Goal: Transaction & Acquisition: Book appointment/travel/reservation

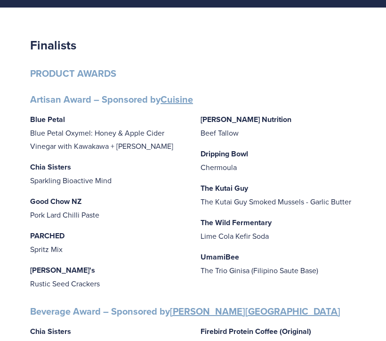
scroll to position [121, 0]
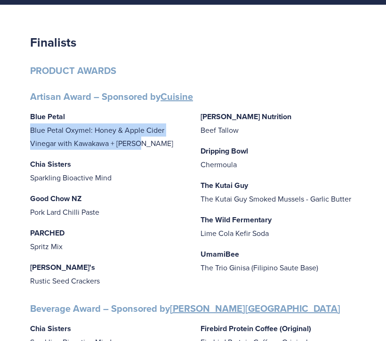
drag, startPoint x: 32, startPoint y: 130, endPoint x: 171, endPoint y: 135, distance: 138.8
click at [171, 135] on p "Blue Petal Blue Petal Oxymel: Honey & Apple Cider Vinegar with Kawakawa + Ginger" at bounding box center [107, 130] width 155 height 40
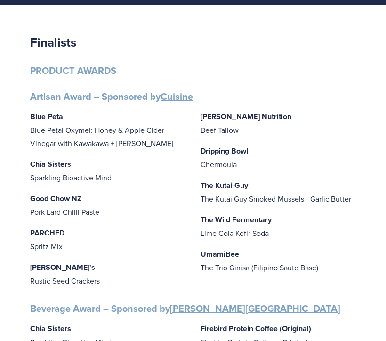
click at [167, 133] on p "Blue Petal Blue Petal Oxymel: Honey & Apple Cider Vinegar with Kawakawa + Ginger" at bounding box center [107, 130] width 155 height 40
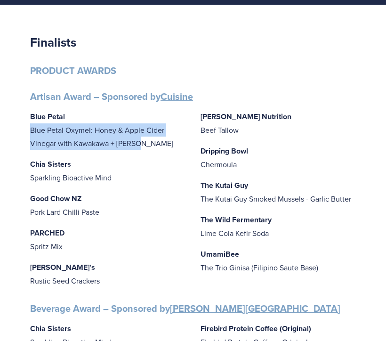
drag, startPoint x: 143, startPoint y: 143, endPoint x: 29, endPoint y: 132, distance: 114.3
copy p "Blue Petal Oxymel: Honey & Apple Cider Vinegar with Kawakawa + [PERSON_NAME]"
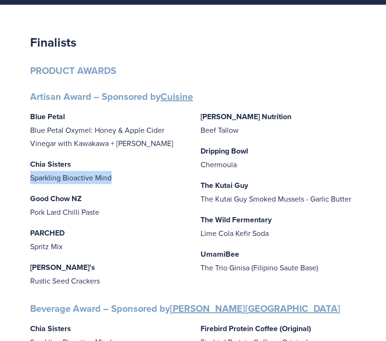
drag, startPoint x: 120, startPoint y: 176, endPoint x: 27, endPoint y: 177, distance: 92.7
copy p "Sparkling Bioactive Mind"
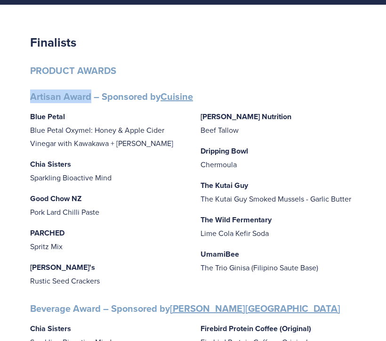
drag, startPoint x: 32, startPoint y: 95, endPoint x: 91, endPoint y: 98, distance: 59.3
click at [91, 98] on strong "Artisan Award – Sponsored by Cuisine" at bounding box center [111, 96] width 163 height 14
copy strong "Artisan Award"
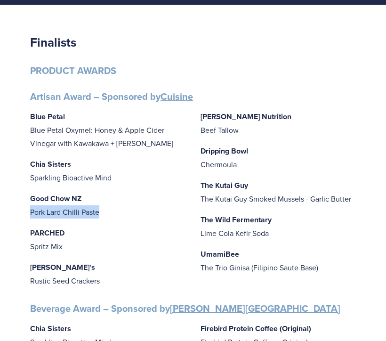
drag, startPoint x: 29, startPoint y: 209, endPoint x: 109, endPoint y: 211, distance: 80.0
copy p "Pork Lard Chilli Paste"
drag, startPoint x: 70, startPoint y: 247, endPoint x: 27, endPoint y: 247, distance: 42.8
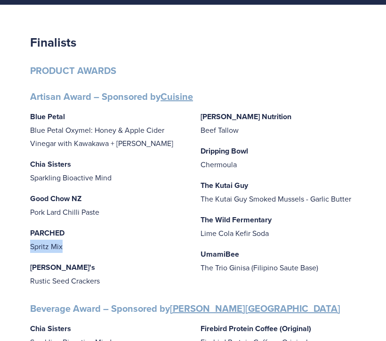
copy p "Spritz Mix"
drag, startPoint x: 204, startPoint y: 118, endPoint x: 28, endPoint y: 239, distance: 213.0
drag, startPoint x: 97, startPoint y: 282, endPoint x: 16, endPoint y: 285, distance: 81.9
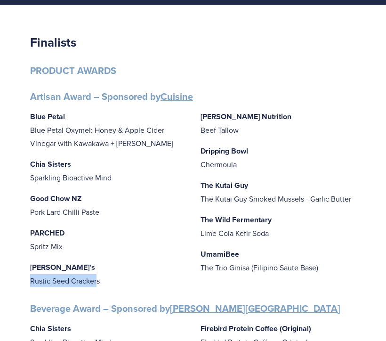
click at [113, 285] on p "[PERSON_NAME]'s Rustic Seed Crackers" at bounding box center [107, 273] width 155 height 27
drag, startPoint x: 111, startPoint y: 277, endPoint x: 3, endPoint y: 277, distance: 108.6
copy p "Rustic Seed Crackers"
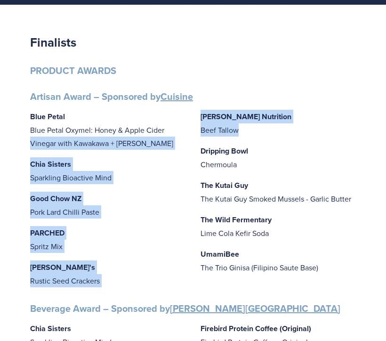
drag, startPoint x: 241, startPoint y: 132, endPoint x: 183, endPoint y: 132, distance: 57.4
click at [183, 132] on div "Blue Petal Blue Petal Oxymel: Honey & Apple Cider Vinegar with Kawakawa + [PERS…" at bounding box center [192, 199] width 325 height 178
click at [222, 134] on p "Mitchells Nutrition Beef Tallow" at bounding box center [277, 123] width 155 height 27
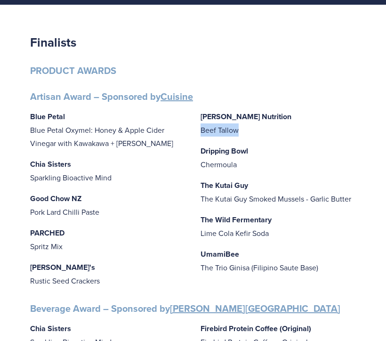
drag, startPoint x: 246, startPoint y: 134, endPoint x: 196, endPoint y: 132, distance: 49.9
click at [196, 132] on div "Blue Petal Blue Petal Oxymel: Honey & Apple Cider Vinegar with Kawakawa + [PERS…" at bounding box center [192, 199] width 325 height 178
copy p "Beef Tallow"
drag, startPoint x: 244, startPoint y: 165, endPoint x: 197, endPoint y: 165, distance: 46.6
click at [197, 165] on div "Blue Petal Blue Petal Oxymel: Honey & Apple Cider Vinegar with Kawakawa + [PERS…" at bounding box center [192, 199] width 325 height 178
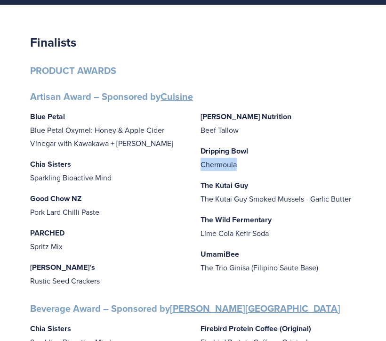
copy p "Chermoula"
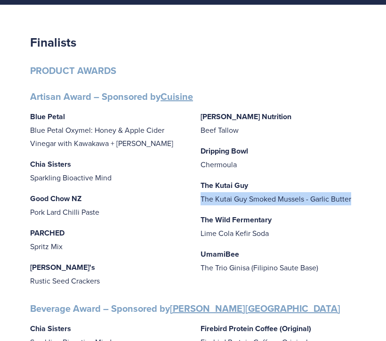
drag, startPoint x: 351, startPoint y: 200, endPoint x: 200, endPoint y: 200, distance: 151.5
click at [200, 200] on div "Blue Petal Blue Petal Oxymel: Honey & Apple Cider Vinegar with Kawakawa + [PERS…" at bounding box center [192, 199] width 325 height 178
copy p "The Kutai Guy Smoked Mussels - Garlic Butter"
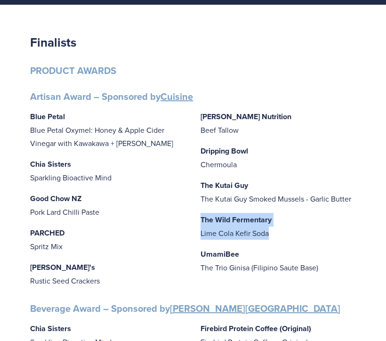
drag, startPoint x: 277, startPoint y: 231, endPoint x: 198, endPoint y: 218, distance: 79.6
click at [198, 218] on div "Blue Petal Blue Petal Oxymel: Honey & Apple Cider Vinegar with Kawakawa + [PERS…" at bounding box center [192, 199] width 325 height 178
copy p "The Wild Fermentary Lime Cola Kefir Soda"
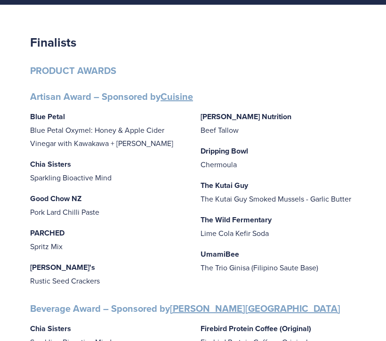
click at [303, 230] on p "The Wild Fermentary Lime Cola Kefir Soda" at bounding box center [277, 226] width 155 height 27
click at [285, 241] on div "Blue Petal Blue Petal Oxymel: Honey & Apple Cider Vinegar with Kawakawa + [PERS…" at bounding box center [192, 199] width 325 height 178
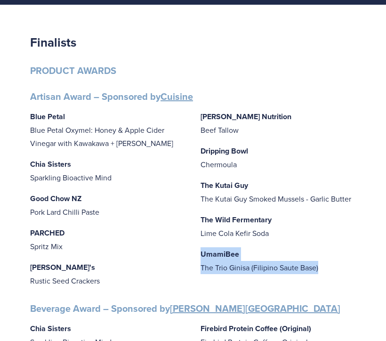
drag, startPoint x: 321, startPoint y: 269, endPoint x: 196, endPoint y: 252, distance: 125.8
click at [196, 252] on div "Blue Petal Blue Petal Oxymel: Honey & Apple Cider Vinegar with Kawakawa + [PERS…" at bounding box center [192, 199] width 325 height 178
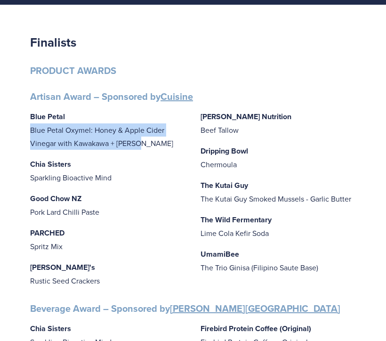
drag, startPoint x: 30, startPoint y: 130, endPoint x: 150, endPoint y: 142, distance: 120.9
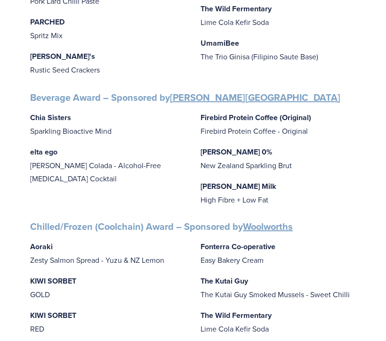
scroll to position [341, 0]
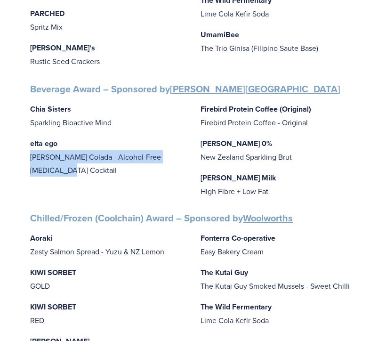
drag, startPoint x: 63, startPoint y: 169, endPoint x: 27, endPoint y: 159, distance: 36.9
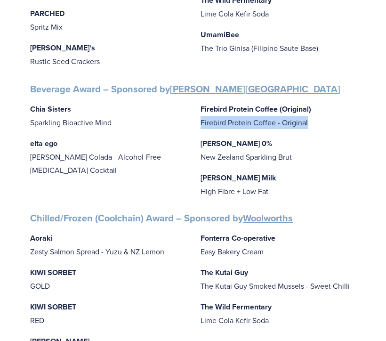
drag, startPoint x: 140, startPoint y: 205, endPoint x: 18, endPoint y: 205, distance: 121.8
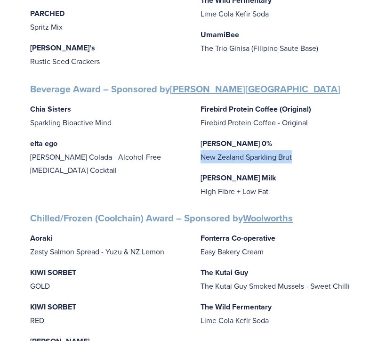
drag, startPoint x: 202, startPoint y: 129, endPoint x: 315, endPoint y: 132, distance: 113.4
click at [315, 136] on p "[PERSON_NAME] 0% New Zealand Sparkling Brut" at bounding box center [277, 149] width 155 height 27
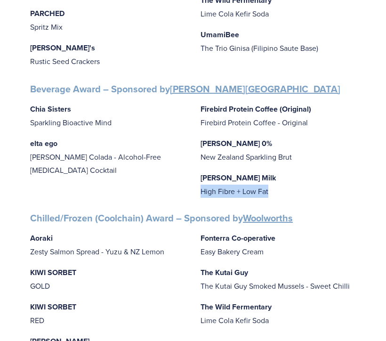
drag, startPoint x: 202, startPoint y: 164, endPoint x: 293, endPoint y: 164, distance: 91.7
click at [293, 171] on p "[PERSON_NAME] Milk High Fibre + Low Fat" at bounding box center [277, 184] width 155 height 27
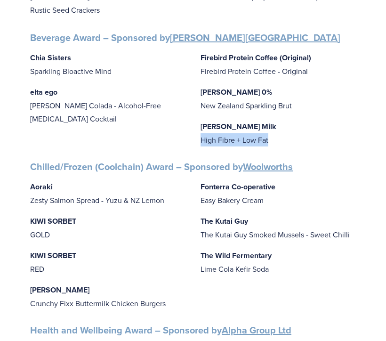
scroll to position [422, 0]
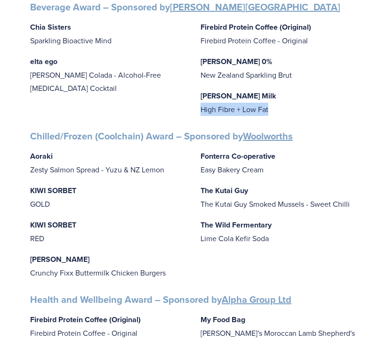
click at [91, 176] on p "Aoraki Zesty Salmon Spread - Yuzu & NZ Lemon" at bounding box center [107, 162] width 155 height 27
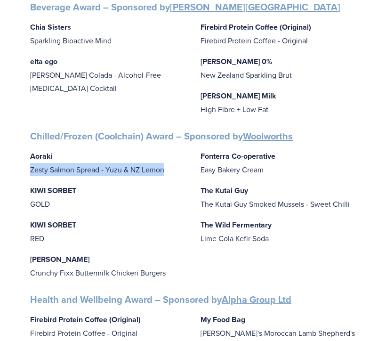
click at [91, 176] on p "Aoraki Zesty Salmon Spread - Yuzu & NZ Lemon" at bounding box center [107, 162] width 155 height 27
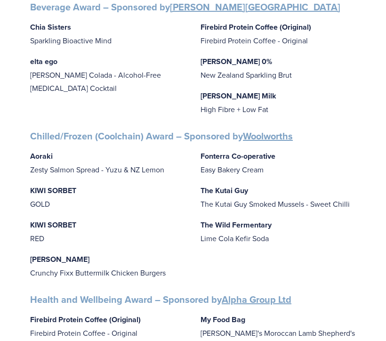
click at [39, 210] on p "KIWI SORBET GOLD" at bounding box center [107, 196] width 155 height 27
click at [53, 279] on p "[PERSON_NAME] Crunchy Fixx Buttermilk Chicken Burgers" at bounding box center [107, 265] width 155 height 27
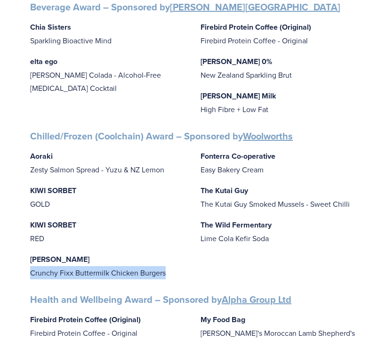
click at [53, 279] on p "[PERSON_NAME] Crunchy Fixx Buttermilk Chicken Burgers" at bounding box center [107, 265] width 155 height 27
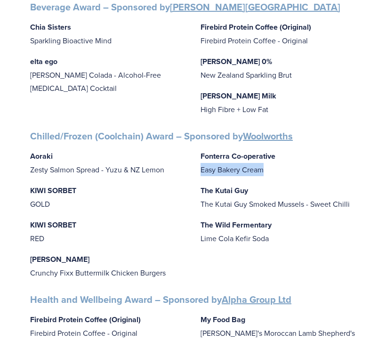
drag, startPoint x: 265, startPoint y: 189, endPoint x: 198, endPoint y: 191, distance: 67.8
click at [198, 191] on div "Aoraki Zesty Salmon Spread - Yuzu & NZ Lemon KIWI SORBET GOLD KIWI SORBET RED […" at bounding box center [192, 214] width 325 height 130
click at [211, 210] on p "The Kutai Guy The Kutai Guy Smoked Mussels - Sweet Chilli" at bounding box center [277, 196] width 155 height 27
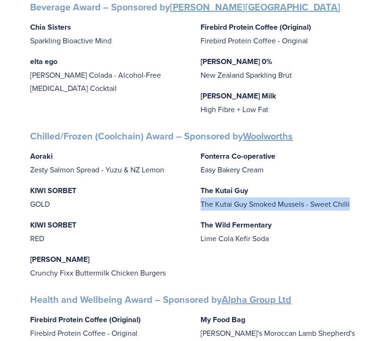
click at [211, 210] on p "The Kutai Guy The Kutai Guy Smoked Mussels - Sweet Chilli" at bounding box center [277, 196] width 155 height 27
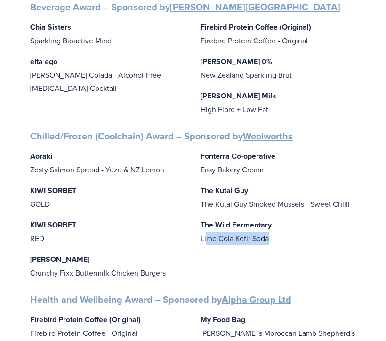
drag, startPoint x: 271, startPoint y: 257, endPoint x: 206, endPoint y: 257, distance: 65.8
click at [206, 245] on p "The Wild Fermentary Lime Cola Kefir Soda" at bounding box center [277, 231] width 155 height 27
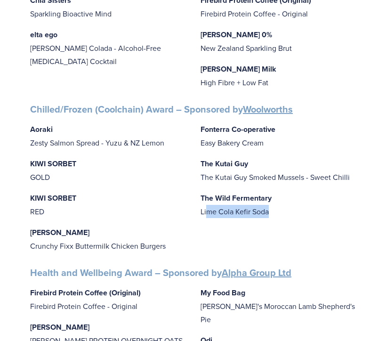
scroll to position [458, 0]
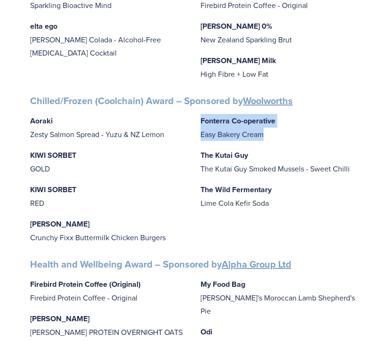
drag, startPoint x: 267, startPoint y: 154, endPoint x: 198, endPoint y: 142, distance: 70.8
click at [198, 142] on div "Aoraki Zesty Salmon Spread - Yuzu & NZ Lemon KIWI SORBET GOLD KIWI SORBET RED […" at bounding box center [192, 179] width 325 height 130
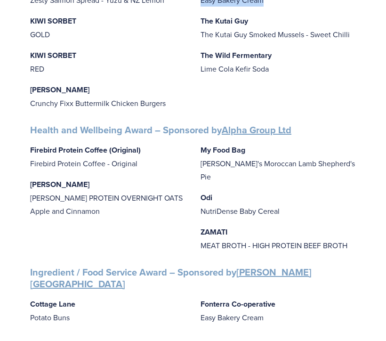
scroll to position [609, 0]
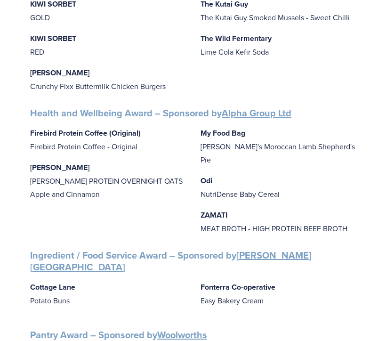
click at [141, 153] on p "Firebird Protein Coffee (Original) Firebird Protein Coffee - Original" at bounding box center [107, 139] width 155 height 27
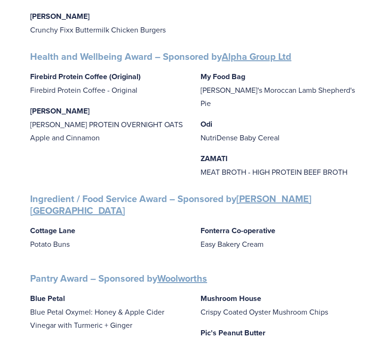
scroll to position [675, 0]
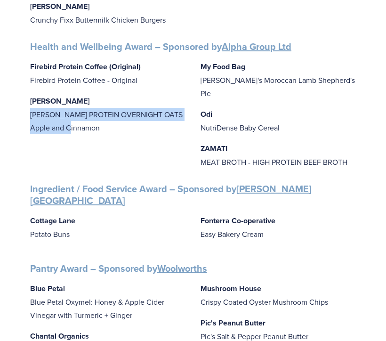
drag, startPoint x: 88, startPoint y: 142, endPoint x: 18, endPoint y: 130, distance: 71.1
click at [18, 130] on div "Finalists PRODUCT AWARDS Artisan Award – Sponsored by Cuisine Blue Petal Blue P…" at bounding box center [193, 112] width 386 height 1322
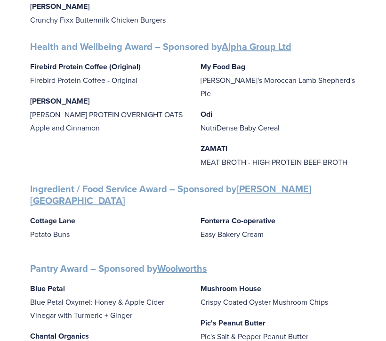
click at [200, 100] on p "My Food Bag [PERSON_NAME]'s Moroccan Lamb Shepherd's Pie" at bounding box center [277, 80] width 155 height 40
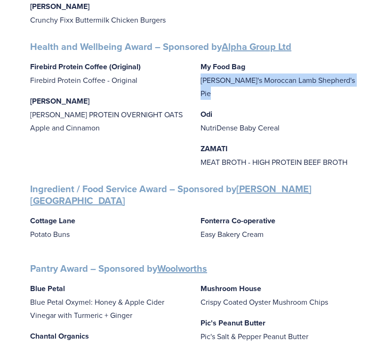
click at [200, 100] on p "My Food Bag [PERSON_NAME]'s Moroccan Lamb Shepherd's Pie" at bounding box center [277, 80] width 155 height 40
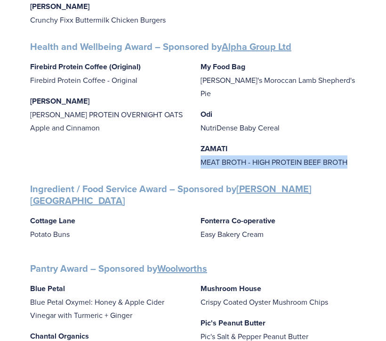
drag, startPoint x: 202, startPoint y: 135, endPoint x: 352, endPoint y: 141, distance: 149.7
click at [352, 142] on p "ZAMATI MEAT BROTH - HIGH PROTEIN BEEF BROTH" at bounding box center [277, 155] width 155 height 27
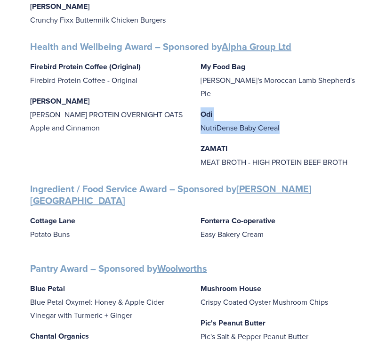
drag, startPoint x: 288, startPoint y: 100, endPoint x: 197, endPoint y: 86, distance: 92.3
click at [197, 86] on div "Firebird Protein Coffee (Original) Firebird Protein Coffee - Original [PERSON_N…" at bounding box center [192, 114] width 325 height 109
click at [206, 141] on div "Firebird Protein Coffee (Original) Firebird Protein Coffee - Original [PERSON_N…" at bounding box center [192, 114] width 325 height 109
click at [203, 143] on strong "ZAMATI" at bounding box center [213, 148] width 27 height 11
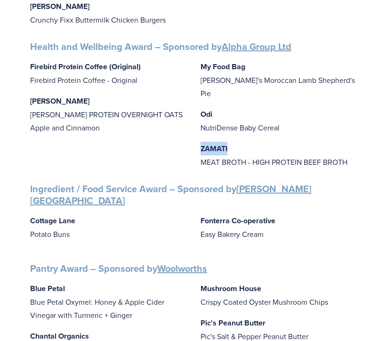
click at [203, 143] on strong "ZAMATI" at bounding box center [213, 148] width 27 height 11
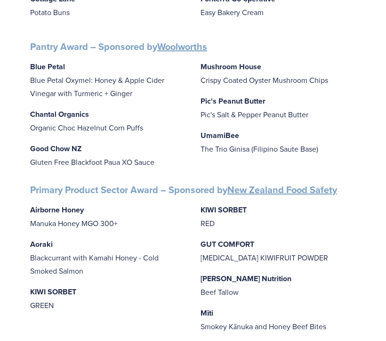
scroll to position [902, 0]
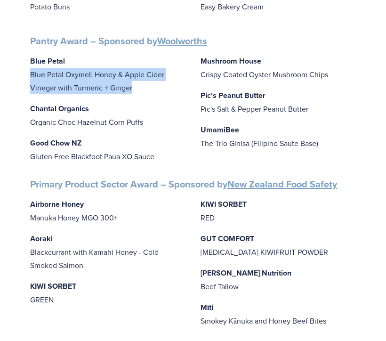
drag, startPoint x: 132, startPoint y: 88, endPoint x: 23, endPoint y: 79, distance: 110.0
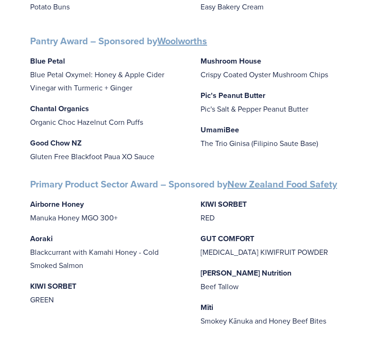
click at [95, 125] on p "Chantal Organics Organic Choc Hazelnut Corn Puffs" at bounding box center [107, 115] width 155 height 27
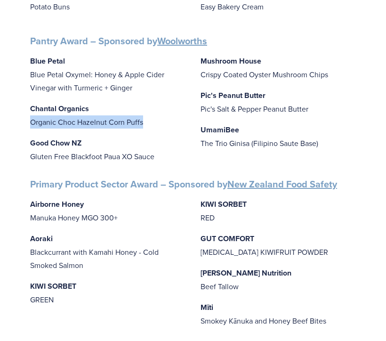
click at [95, 125] on p "Chantal Organics Organic Choc Hazelnut Corn Puffs" at bounding box center [107, 115] width 155 height 27
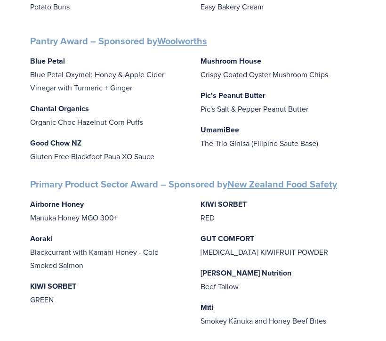
click at [66, 154] on p "Good Chow NZ Gluten Free Blackfoot Paua XO Sauce" at bounding box center [107, 149] width 155 height 27
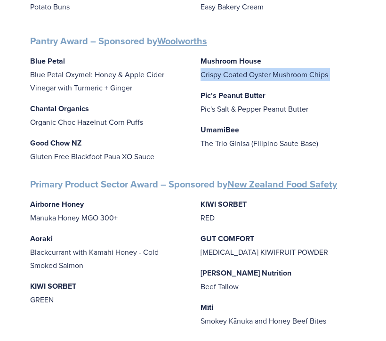
drag, startPoint x: 201, startPoint y: 76, endPoint x: 332, endPoint y: 86, distance: 131.1
click at [332, 86] on div "Blue Petal Blue Petal Oxymel: Honey & Apple Cider Vinegar with Turmeric + Ginge…" at bounding box center [192, 109] width 325 height 110
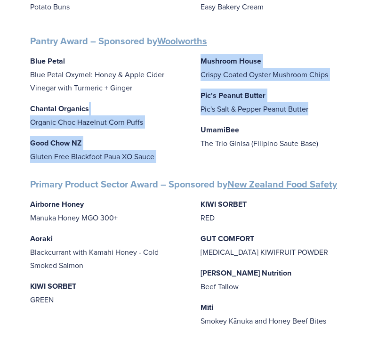
drag, startPoint x: 313, startPoint y: 107, endPoint x: 179, endPoint y: 107, distance: 134.0
click at [179, 107] on div "Blue Petal Blue Petal Oxymel: Honey & Apple Cider Vinegar with Turmeric + Ginge…" at bounding box center [192, 109] width 325 height 110
click at [230, 73] on p "Mushroom House Crispy Coated Oyster Mushroom Chips" at bounding box center [277, 67] width 155 height 27
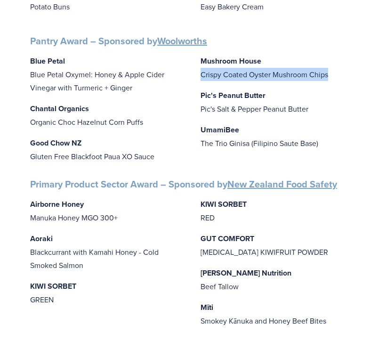
drag, startPoint x: 332, startPoint y: 74, endPoint x: 196, endPoint y: 70, distance: 136.0
click at [196, 70] on div "Blue Petal Blue Petal Oxymel: Honey & Apple Cider Vinegar with Turmeric + Ginge…" at bounding box center [192, 109] width 325 height 110
click at [214, 140] on p "UmamiBee The Trio Ginisa (Filipino Saute Base)" at bounding box center [277, 136] width 155 height 27
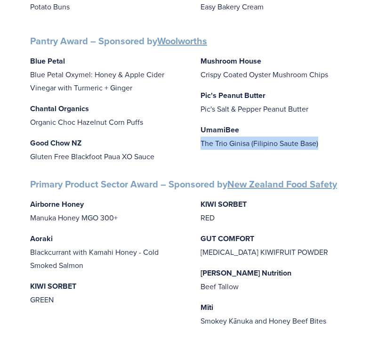
drag, startPoint x: 198, startPoint y: 143, endPoint x: 333, endPoint y: 150, distance: 135.2
click at [333, 150] on div "Blue Petal Blue Petal Oxymel: Honey & Apple Cider Vinegar with Turmeric + Ginge…" at bounding box center [192, 109] width 325 height 110
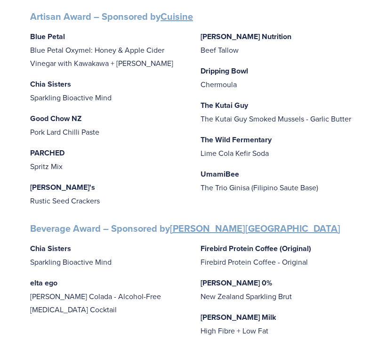
scroll to position [151, 0]
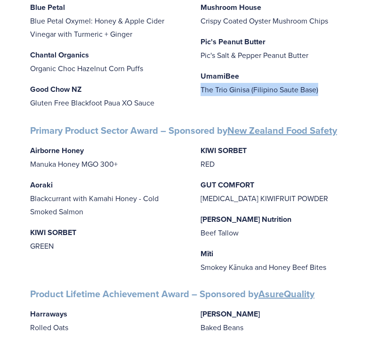
click at [237, 96] on p "UmamiBee The Trio Ginisa (Filipino Saute Base)" at bounding box center [277, 82] width 155 height 27
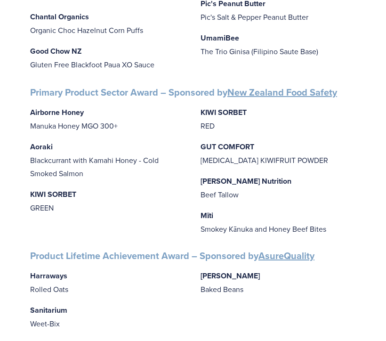
scroll to position [999, 0]
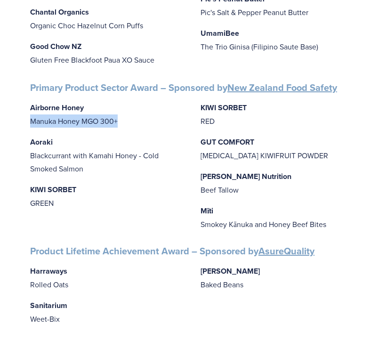
drag, startPoint x: 122, startPoint y: 121, endPoint x: 16, endPoint y: 120, distance: 106.3
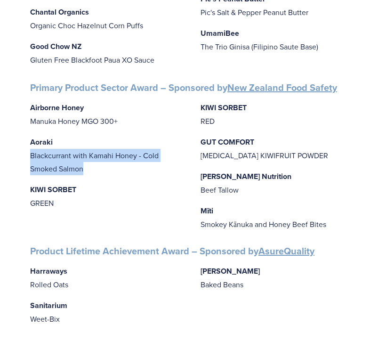
drag, startPoint x: 90, startPoint y: 168, endPoint x: 22, endPoint y: 157, distance: 69.1
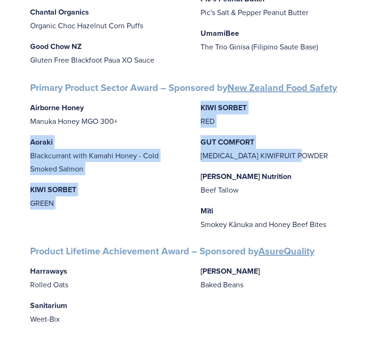
drag, startPoint x: 308, startPoint y: 131, endPoint x: 175, endPoint y: 122, distance: 132.9
click at [175, 122] on div "Airborne Honey Manuka Honey MGO 300+ Aoraki Blackcurrant with Kamahi Honey - Co…" at bounding box center [192, 166] width 325 height 130
click at [230, 171] on strong "[PERSON_NAME] Nutrition" at bounding box center [245, 176] width 91 height 11
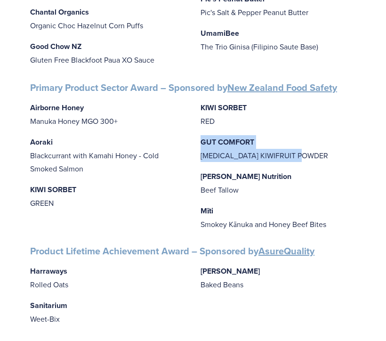
drag, startPoint x: 201, startPoint y: 116, endPoint x: 317, endPoint y: 126, distance: 117.1
click at [317, 135] on p "GUT COMFORT [MEDICAL_DATA] KIWIFRUIT POWDER" at bounding box center [277, 148] width 155 height 27
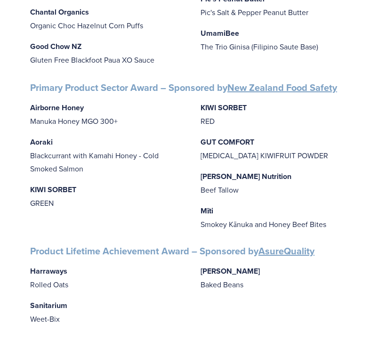
click at [213, 175] on div "Airborne Honey Manuka Honey MGO 300+ Aoraki Blackcurrant with Kamahi Honey - Co…" at bounding box center [192, 166] width 325 height 130
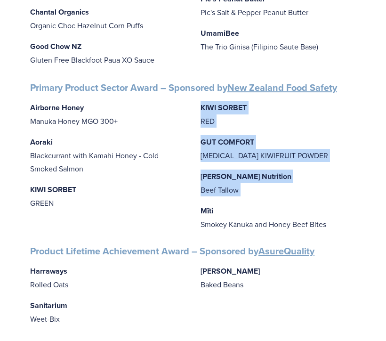
drag, startPoint x: 201, startPoint y: 182, endPoint x: 367, endPoint y: 200, distance: 167.0
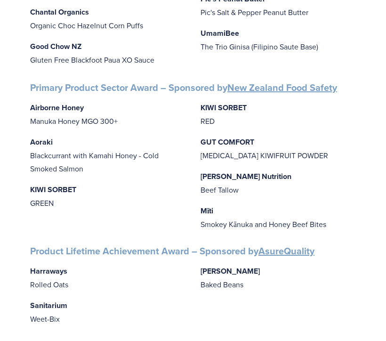
click at [327, 204] on p "Mīti Smokey Kānuka and Honey Beef Bites" at bounding box center [277, 217] width 155 height 27
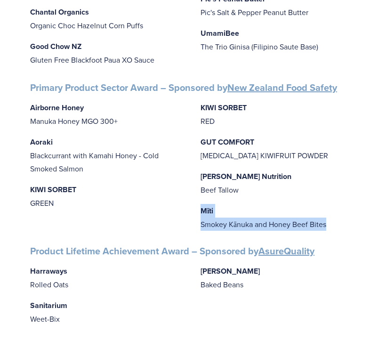
drag, startPoint x: 330, startPoint y: 201, endPoint x: 195, endPoint y: 185, distance: 135.5
click at [195, 185] on div "Airborne Honey Manuka Honey MGO 300+ Aoraki Blackcurrant with Kamahi Honey - Co…" at bounding box center [192, 166] width 325 height 130
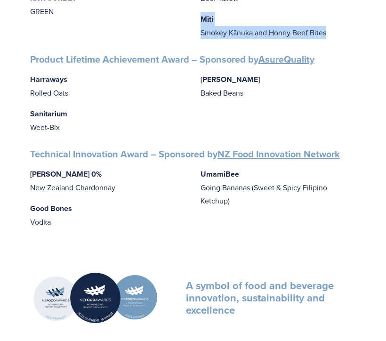
click at [32, 194] on p "[PERSON_NAME] 0% New Zealand Chardonnay" at bounding box center [107, 180] width 155 height 27
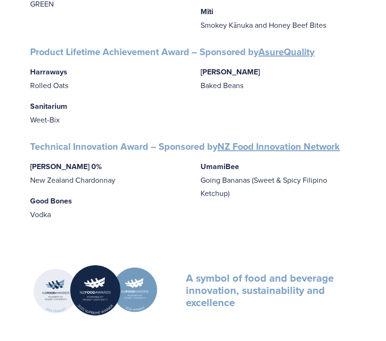
scroll to position [1209, 0]
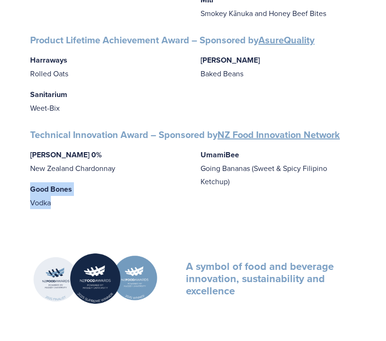
drag, startPoint x: 55, startPoint y: 215, endPoint x: 14, endPoint y: 204, distance: 42.3
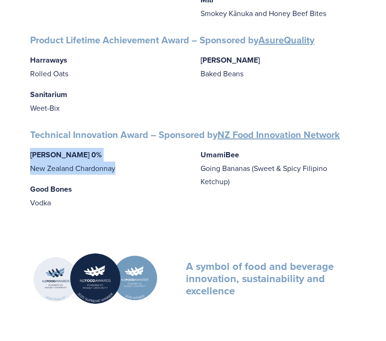
drag, startPoint x: 120, startPoint y: 183, endPoint x: 0, endPoint y: 169, distance: 120.7
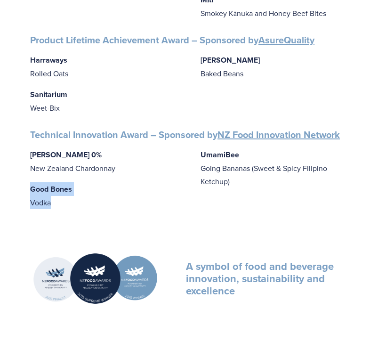
drag, startPoint x: 55, startPoint y: 217, endPoint x: 24, endPoint y: 204, distance: 32.9
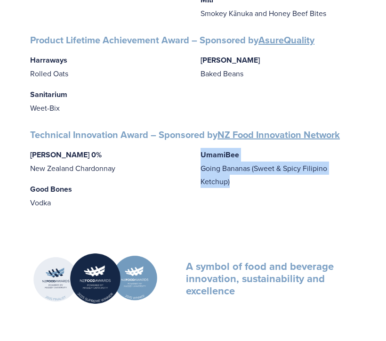
drag, startPoint x: 235, startPoint y: 205, endPoint x: 202, endPoint y: 174, distance: 44.6
click at [202, 174] on p "UmamiBee Going Bananas (Sweet & Spicy Filipino Ketchup)" at bounding box center [277, 168] width 155 height 40
click at [352, 188] on p "UmamiBee Going Bananas (Sweet & Spicy Filipino Ketchup)" at bounding box center [277, 168] width 155 height 40
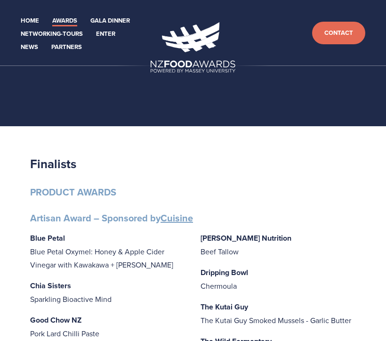
scroll to position [0, 0]
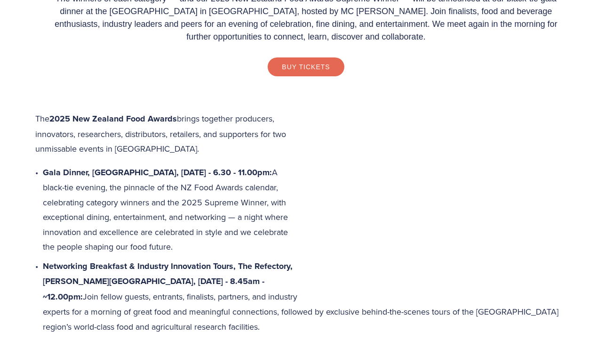
scroll to position [343, 0]
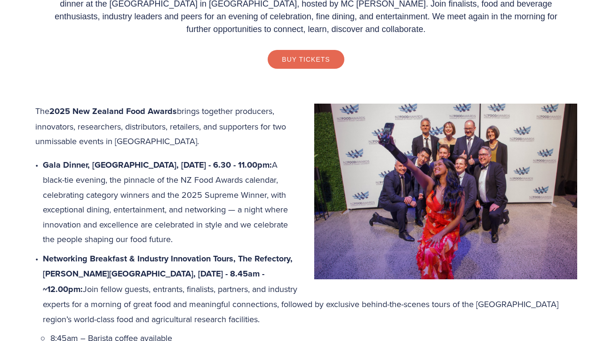
click at [128, 212] on p "Gala Dinner, Central Energy Trust Arena, Thursday 16 October - 6.30 - 11.00pm: …" at bounding box center [310, 201] width 534 height 89
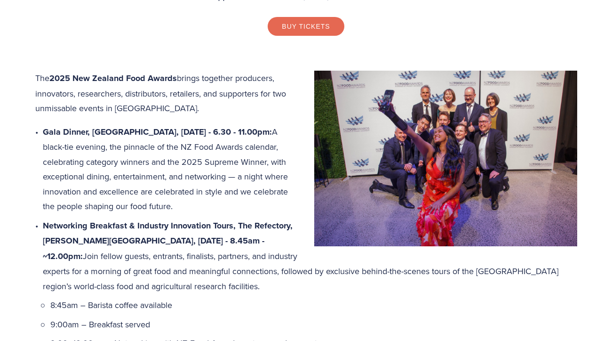
scroll to position [387, 0]
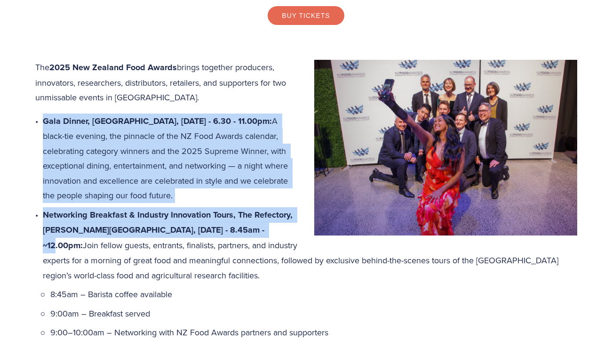
drag, startPoint x: 44, startPoint y: 119, endPoint x: 246, endPoint y: 246, distance: 238.6
click at [246, 246] on ul "Gala Dinner, Central Energy Trust Arena, Thursday 16 October - 6.30 - 11.00pm: …" at bounding box center [310, 245] width 534 height 264
click at [246, 246] on strong "Networking Breakfast & Industry Innovation Tours, The Refectory, Massey Univers…" at bounding box center [169, 229] width 252 height 43
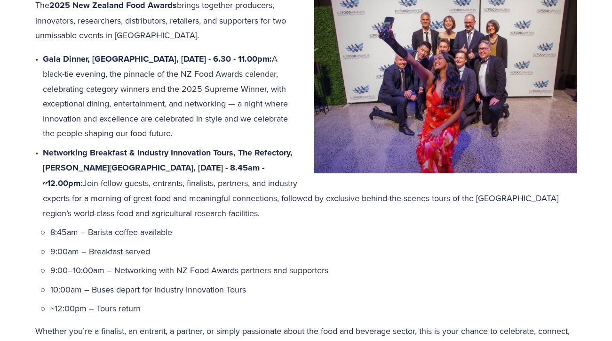
scroll to position [446, 0]
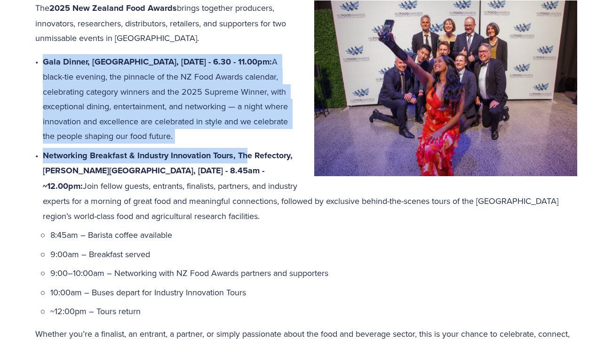
drag, startPoint x: 43, startPoint y: 57, endPoint x: 246, endPoint y: 168, distance: 231.7
click at [246, 168] on ul "Gala Dinner, Central Energy Trust Arena, Thursday 16 October - 6.30 - 11.00pm: …" at bounding box center [310, 186] width 534 height 264
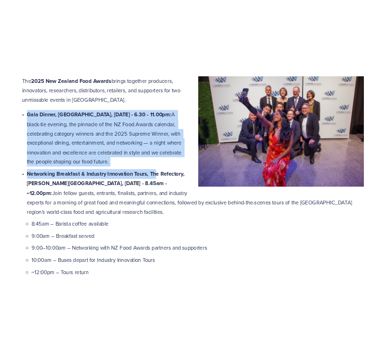
scroll to position [415, 0]
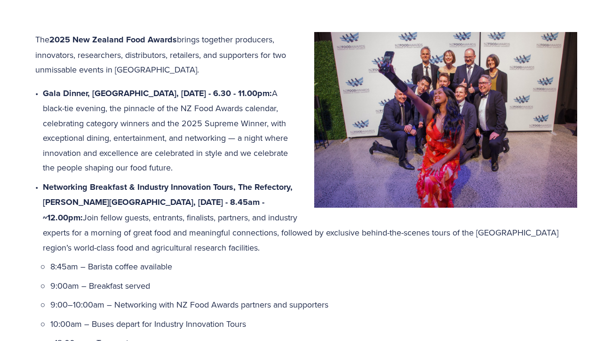
drag, startPoint x: 43, startPoint y: 90, endPoint x: 89, endPoint y: 181, distance: 101.8
click at [89, 175] on p "Gala Dinner, Central Energy Trust Arena, Thursday 16 October - 6.30 - 11.00pm: …" at bounding box center [310, 130] width 534 height 89
copy p "Gala Dinner, Central Energy Trust Arena, Thursday 16 October - 6.30 - 11.00pm: …"
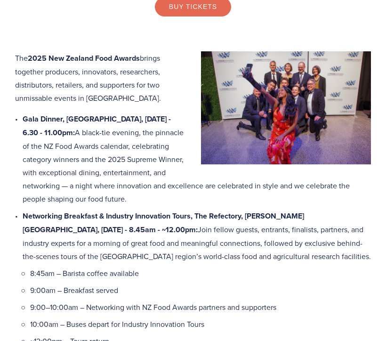
scroll to position [433, 0]
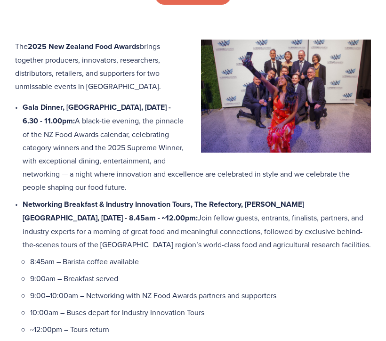
click at [129, 142] on p "Gala Dinner, Central Energy Trust Arena, Thursday 16 October - 6.30 - 11.00pm: …" at bounding box center [197, 146] width 348 height 93
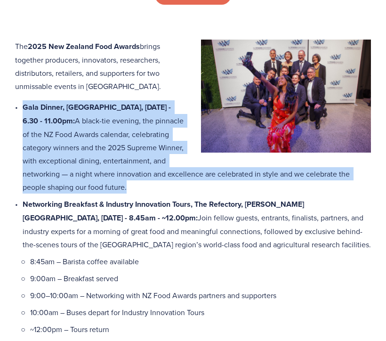
click at [129, 142] on p "Gala Dinner, Central Energy Trust Arena, Thursday 16 October - 6.30 - 11.00pm: …" at bounding box center [197, 146] width 348 height 93
click at [130, 159] on p "Gala Dinner, Central Energy Trust Arena, Thursday 16 October - 6.30 - 11.00pm: …" at bounding box center [197, 146] width 348 height 93
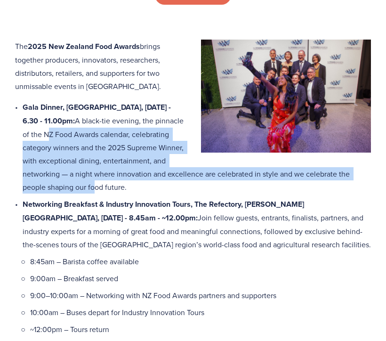
drag, startPoint x: 130, startPoint y: 135, endPoint x: 140, endPoint y: 187, distance: 52.7
click at [140, 187] on p "Gala Dinner, Central Energy Trust Arena, Thursday 16 October - 6.30 - 11.00pm: …" at bounding box center [197, 146] width 348 height 93
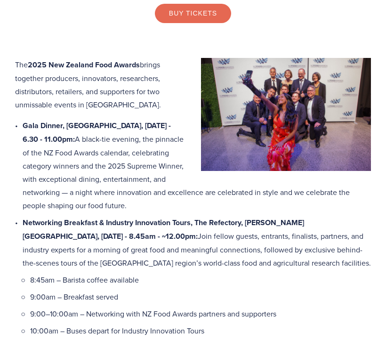
scroll to position [413, 0]
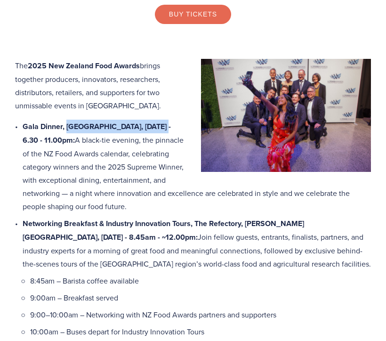
drag, startPoint x: 65, startPoint y: 127, endPoint x: 158, endPoint y: 125, distance: 92.7
click at [158, 125] on strong "Gala Dinner, Central Energy Trust Arena, Thursday 16 October - 6.30 - 11.00pm:" at bounding box center [98, 133] width 150 height 24
copy strong "Central Energy Trust Arena"
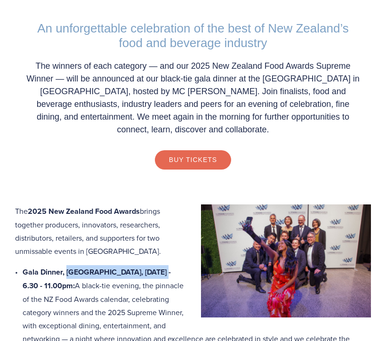
scroll to position [244, 0]
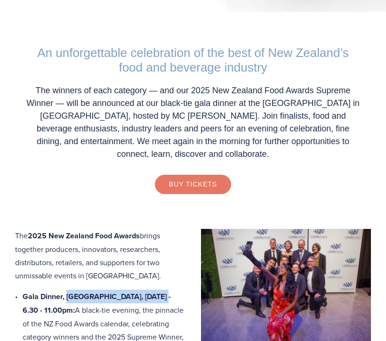
click at [196, 183] on link "Buy Tickets" at bounding box center [193, 183] width 76 height 19
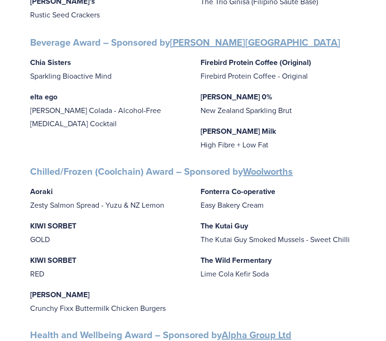
scroll to position [389, 0]
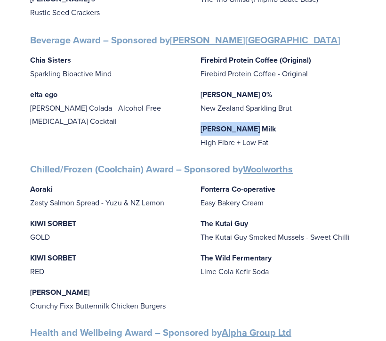
drag, startPoint x: 203, startPoint y: 99, endPoint x: 269, endPoint y: 99, distance: 65.4
click at [269, 122] on p "Otis Oat Milk High Fibre + Low Fat" at bounding box center [277, 135] width 155 height 27
copy strong "Otis Oat Milk"
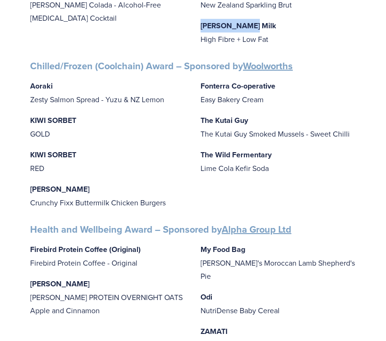
scroll to position [527, 0]
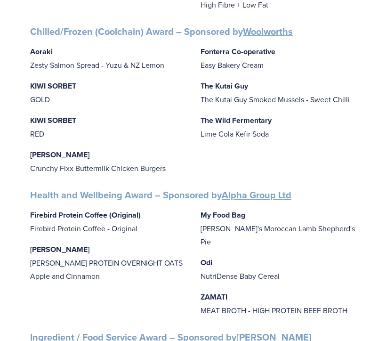
click at [117, 155] on div "Aoraki Zesty Salmon Spread - Yuzu & NZ Lemon KIWI SORBET GOLD KIWI SORBET RED […" at bounding box center [192, 110] width 325 height 130
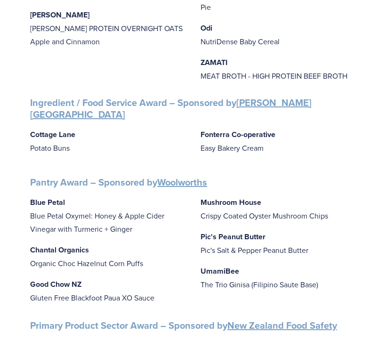
scroll to position [767, 0]
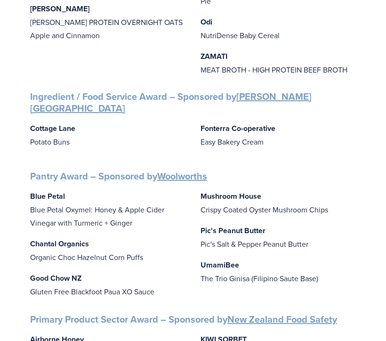
click at [250, 138] on p "Fonterra Co-operative Easy Bakery Cream" at bounding box center [277, 134] width 155 height 27
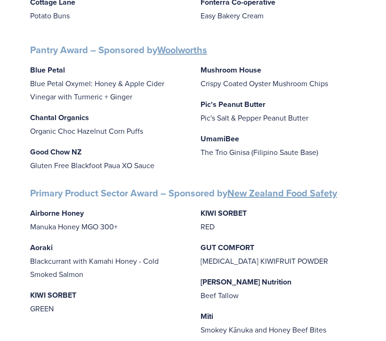
scroll to position [894, 0]
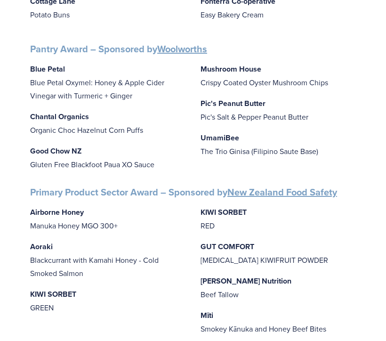
click at [291, 114] on p "Pic's Peanut Butter Pic's Salt & Pepper Peanut Butter" at bounding box center [277, 109] width 155 height 27
click at [70, 150] on strong "Good Chow NZ" at bounding box center [55, 150] width 51 height 11
drag, startPoint x: 341, startPoint y: 149, endPoint x: 26, endPoint y: 142, distance: 315.2
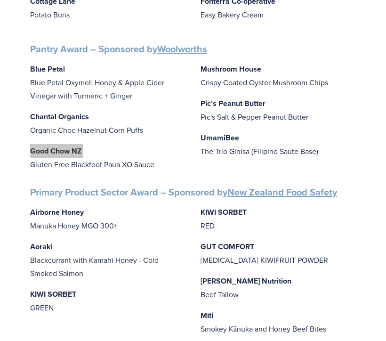
click at [242, 136] on p "UmamiBee The Trio Ginisa (Filipino Saute Base)" at bounding box center [277, 144] width 155 height 27
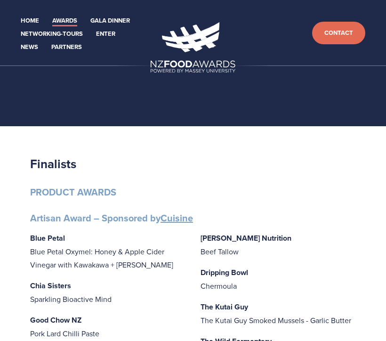
scroll to position [0, 0]
